Goal: Use online tool/utility: Utilize a website feature to perform a specific function

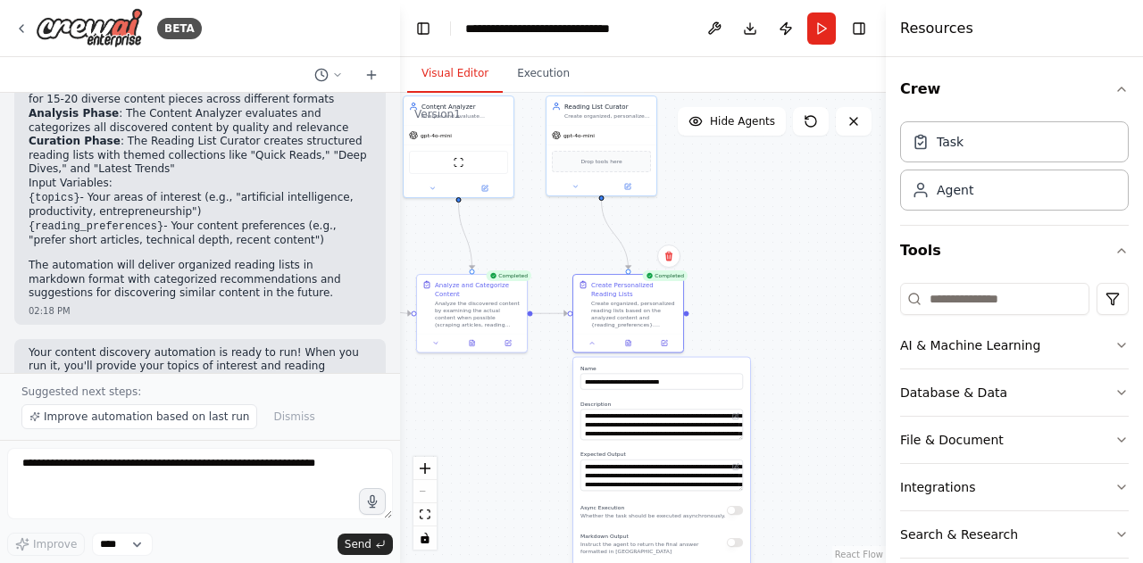
click at [466, 70] on button "Visual Editor" at bounding box center [455, 74] width 96 height 38
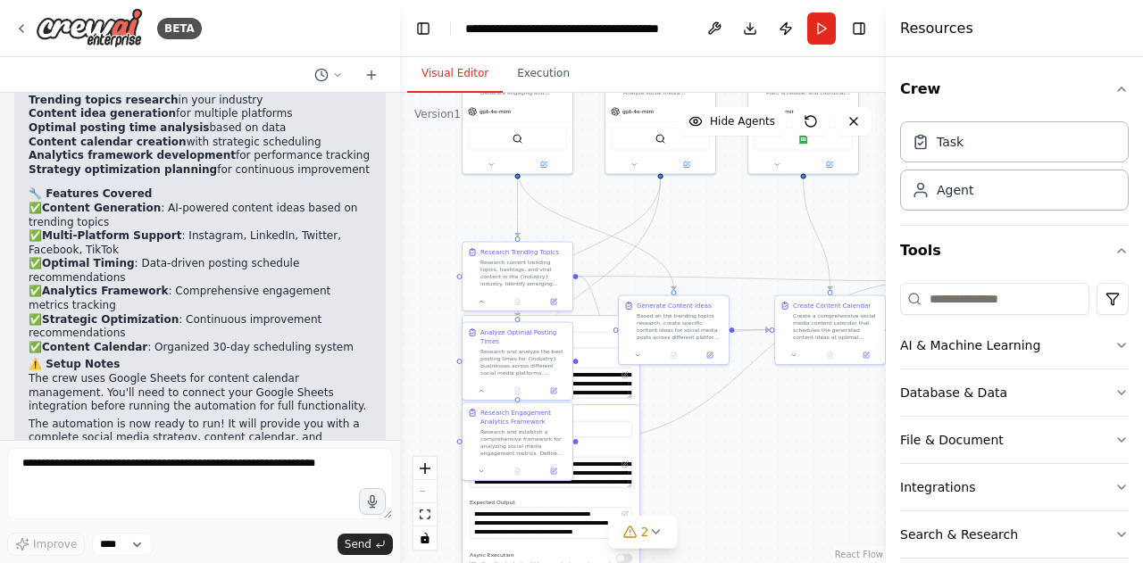
click at [587, 329] on label "Name" at bounding box center [551, 326] width 163 height 7
click at [633, 449] on div "**********" at bounding box center [551, 520] width 177 height 231
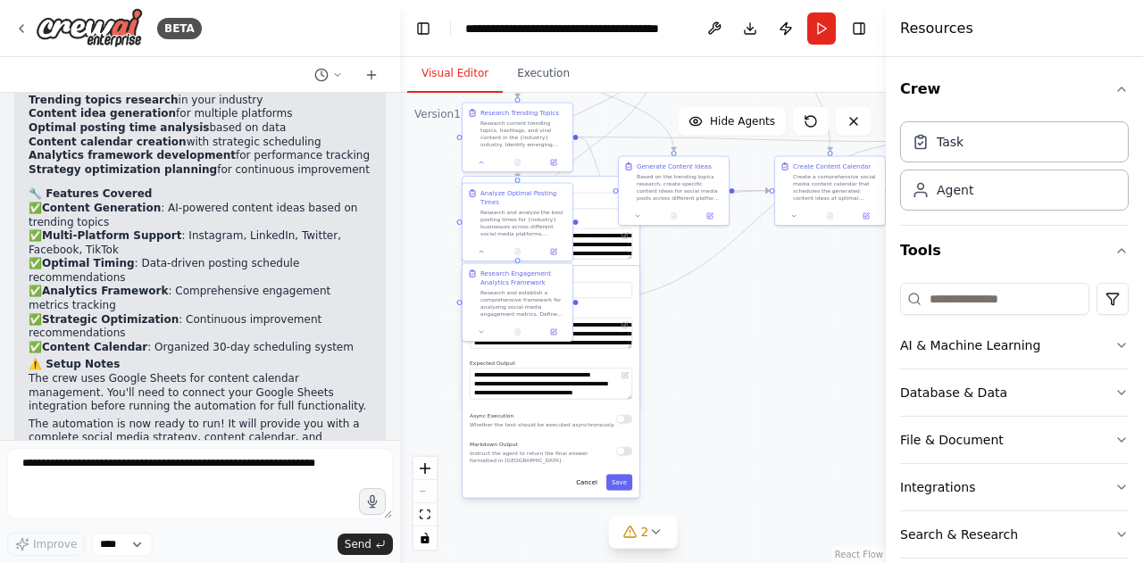
drag, startPoint x: 777, startPoint y: 472, endPoint x: 773, endPoint y: 322, distance: 150.0
click at [773, 322] on div ".deletable-edge-delete-btn { width: 20px; height: 20px; border: 0px solid #ffff…" at bounding box center [643, 328] width 486 height 471
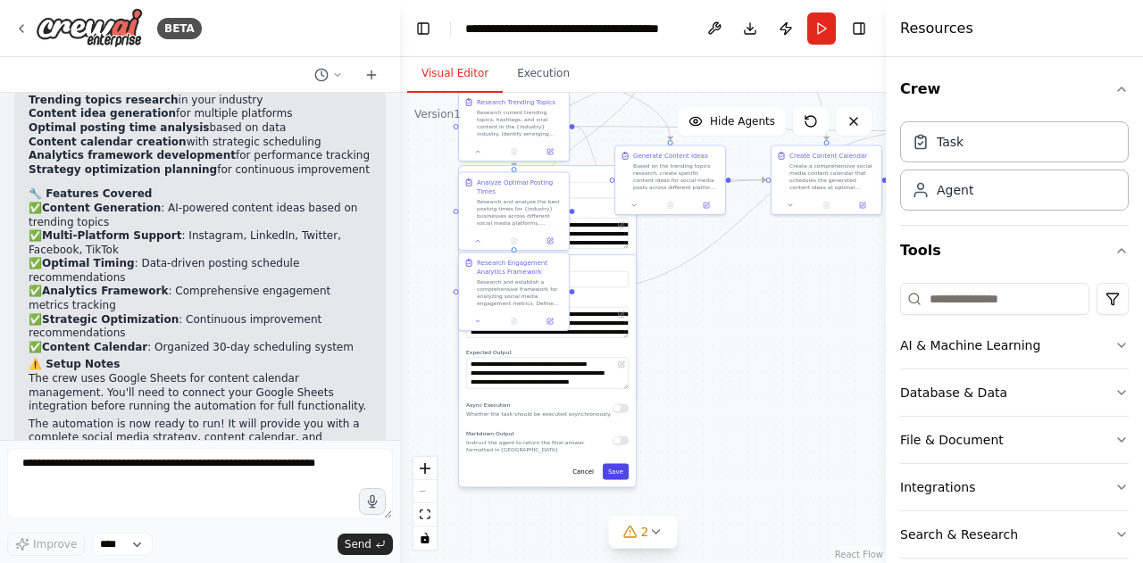
click at [617, 471] on button "Save" at bounding box center [616, 471] width 26 height 16
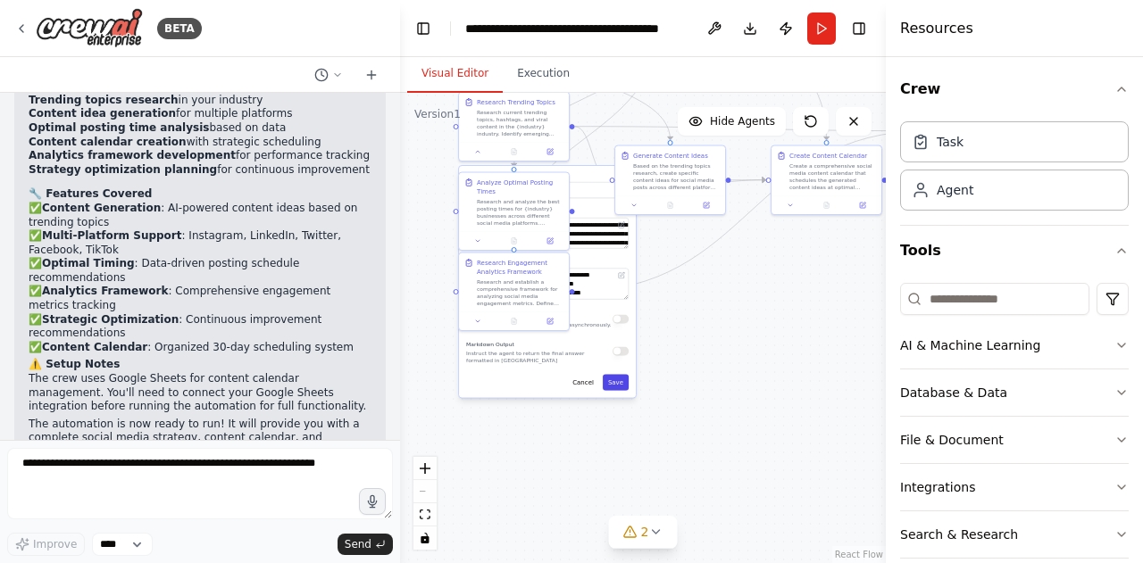
click at [615, 386] on button "Save" at bounding box center [616, 382] width 26 height 16
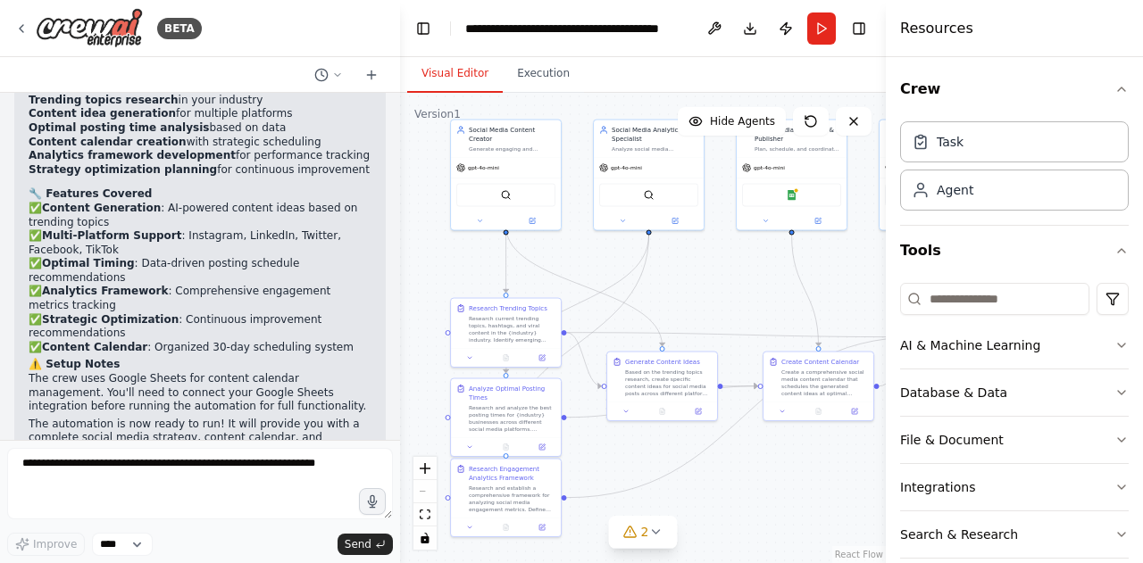
drag, startPoint x: 692, startPoint y: 375, endPoint x: 684, endPoint y: 581, distance: 206.4
click at [684, 563] on html "BETA Create a crew that schedules and publishes social media content across mul…" at bounding box center [571, 281] width 1143 height 563
